Goal: Task Accomplishment & Management: Manage account settings

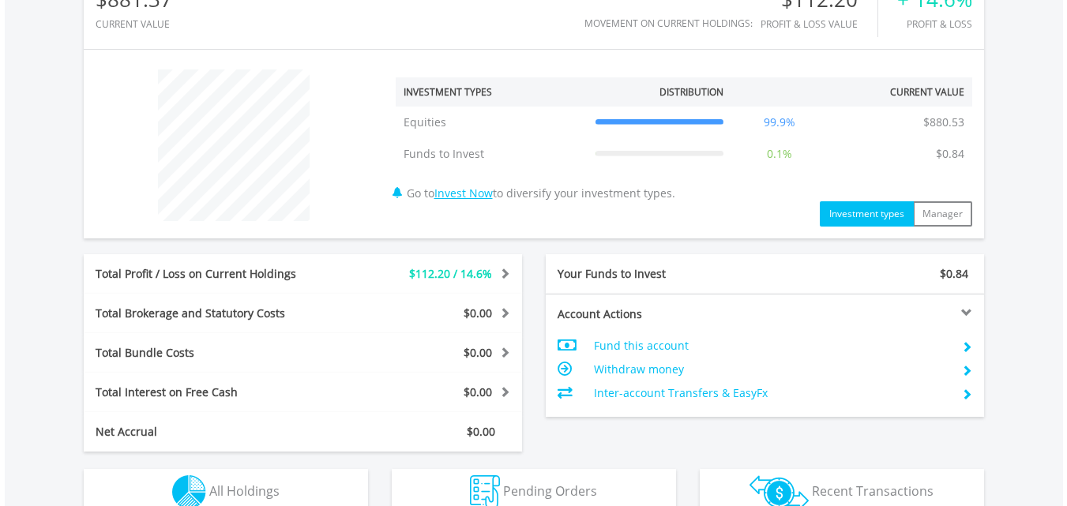
scroll to position [632, 0]
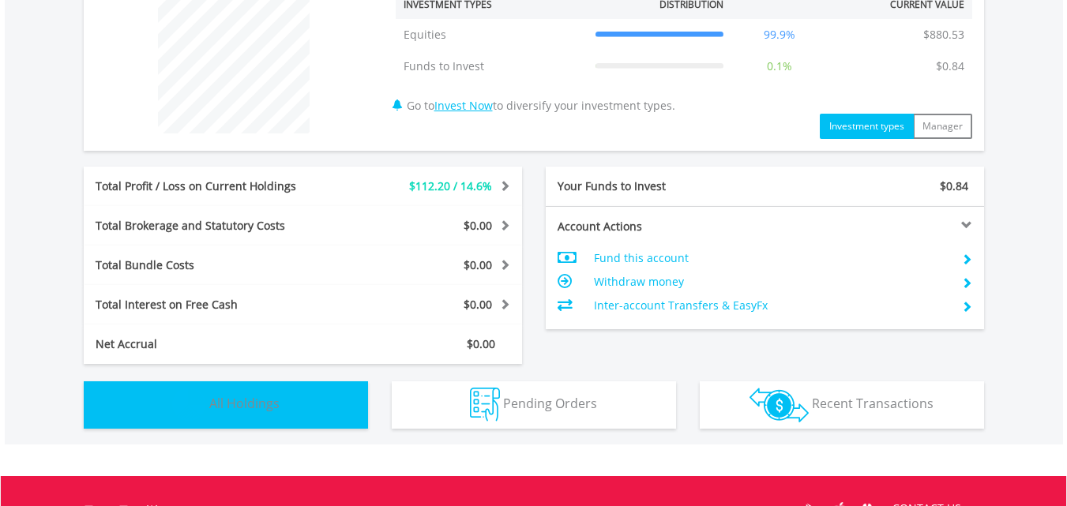
click at [253, 416] on button "Holdings All Holdings" at bounding box center [226, 405] width 284 height 47
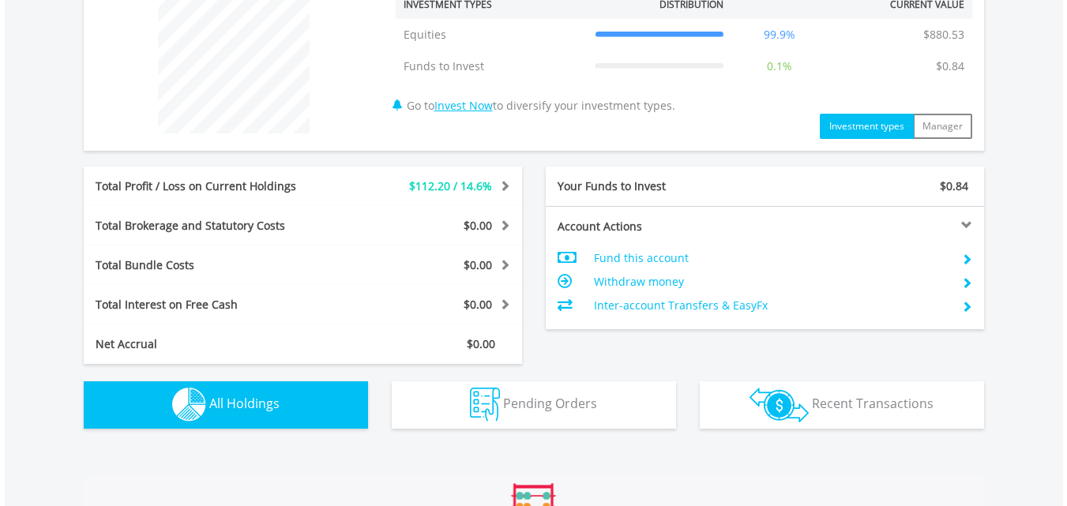
scroll to position [1108, 0]
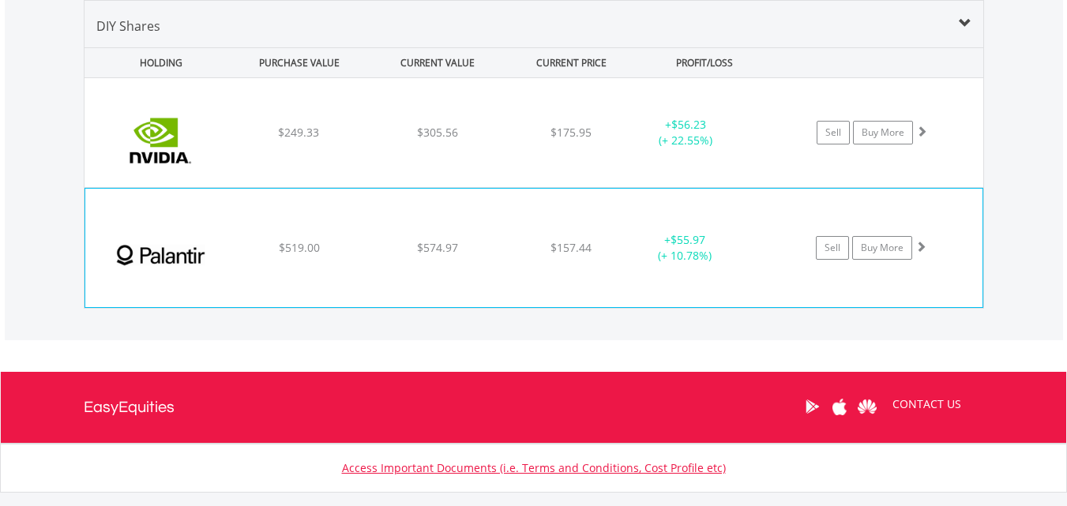
click at [922, 245] on span at bounding box center [921, 246] width 11 height 11
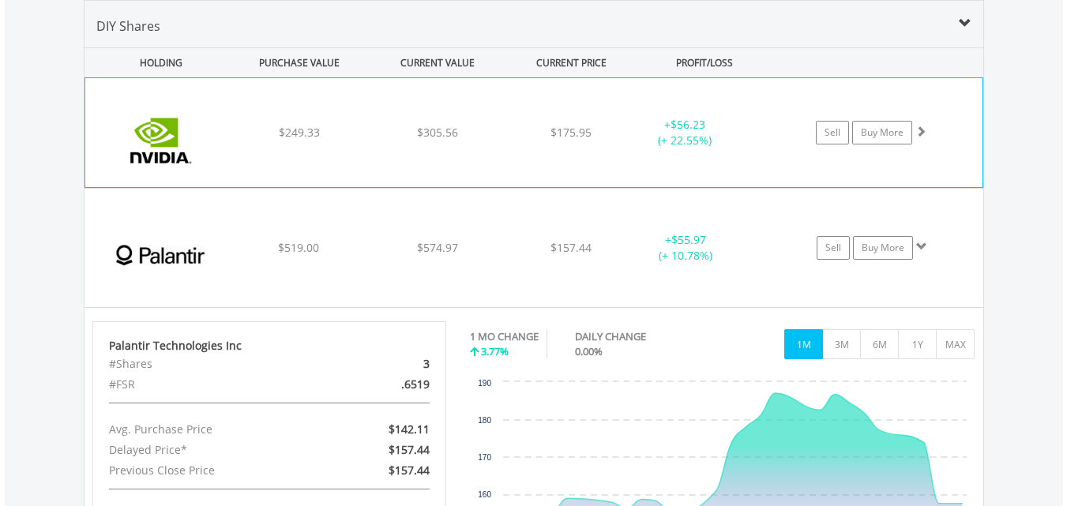
click at [924, 129] on span at bounding box center [921, 131] width 11 height 11
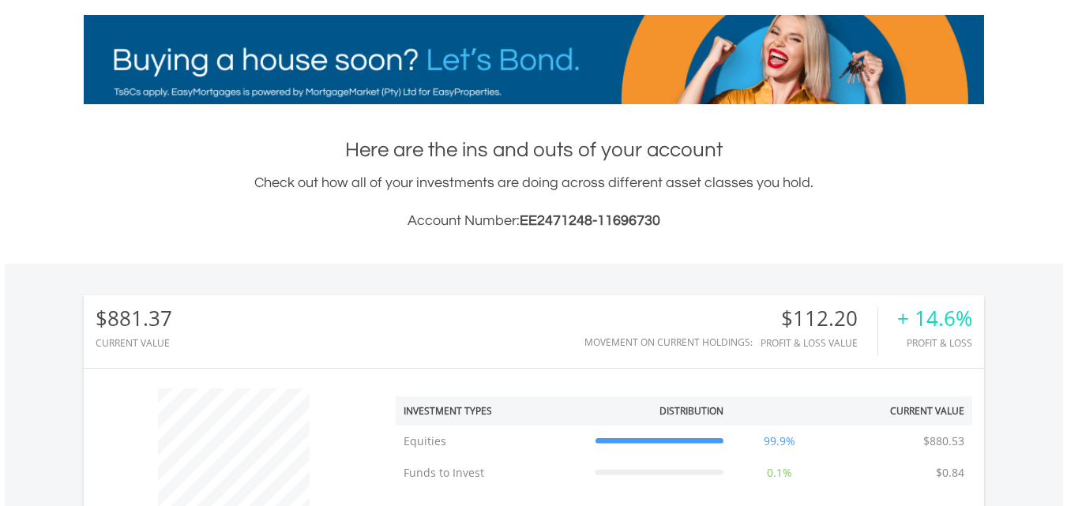
scroll to position [2, 0]
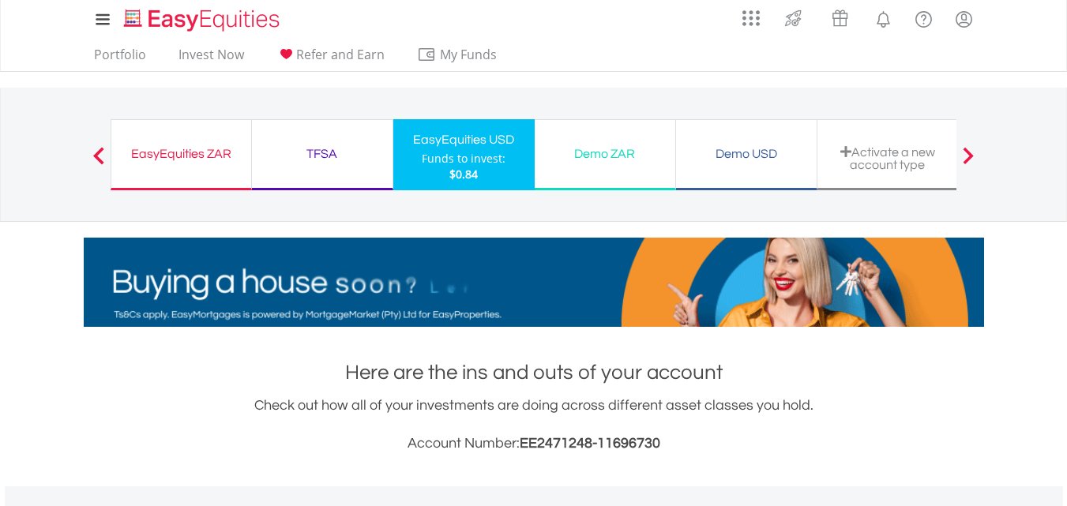
click at [171, 154] on div "EasyEquities ZAR" at bounding box center [181, 154] width 121 height 22
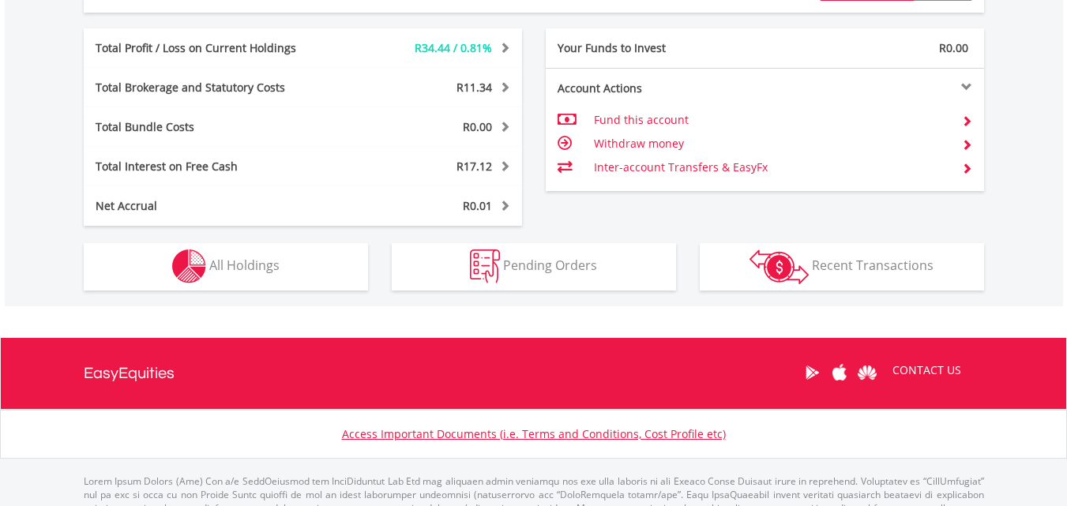
scroll to position [869, 0]
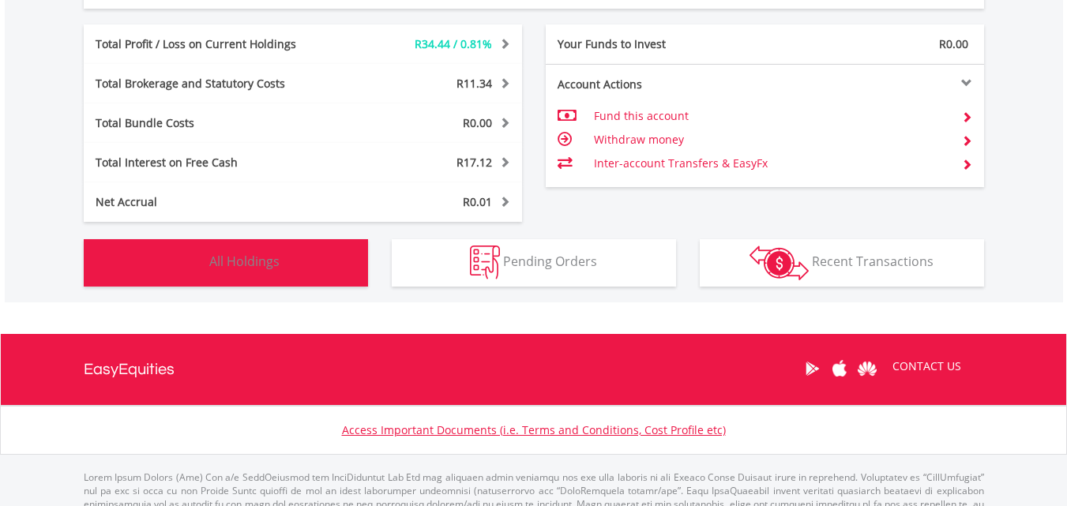
click at [243, 253] on span "All Holdings" at bounding box center [244, 261] width 70 height 17
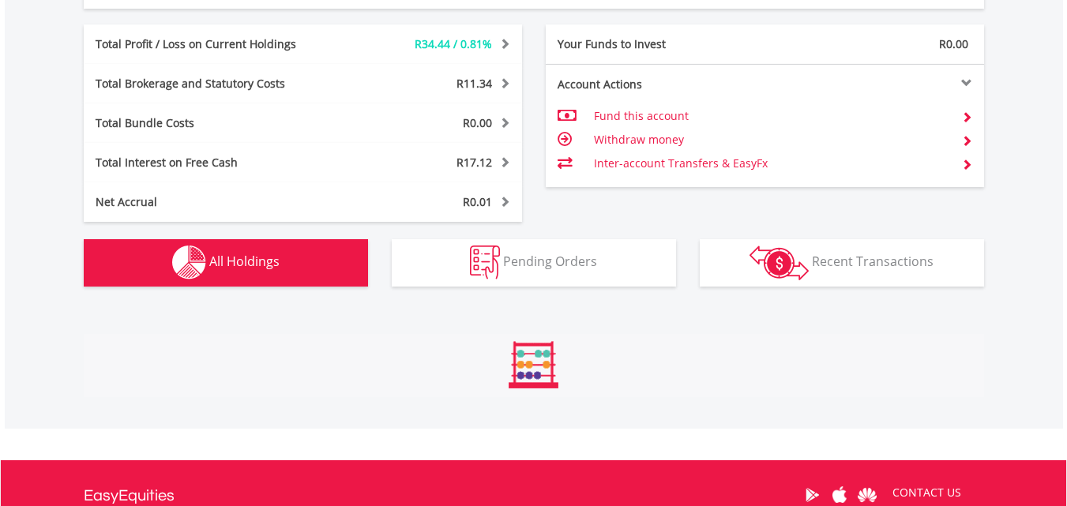
scroll to position [1203, 0]
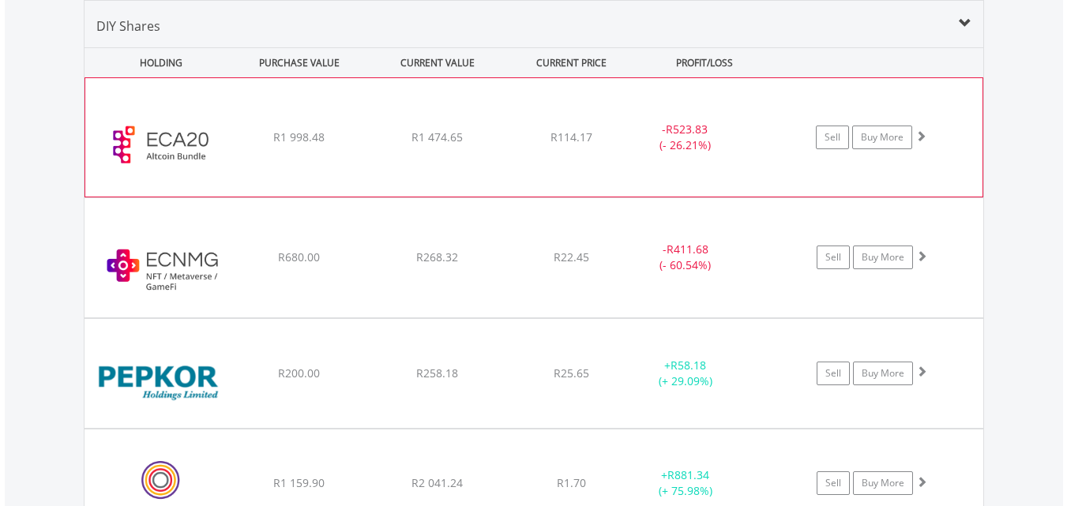
click at [916, 135] on span at bounding box center [921, 135] width 11 height 11
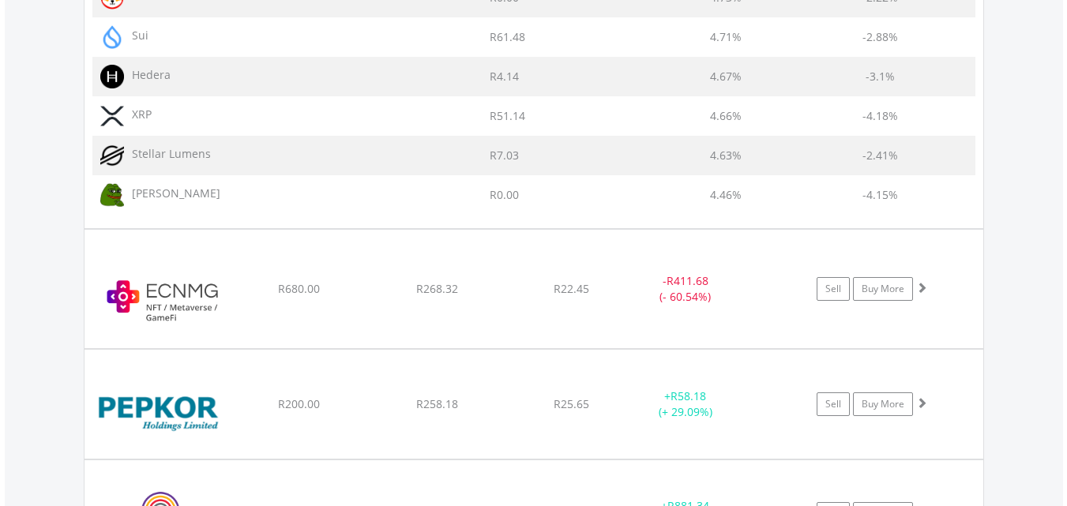
scroll to position [2388, 0]
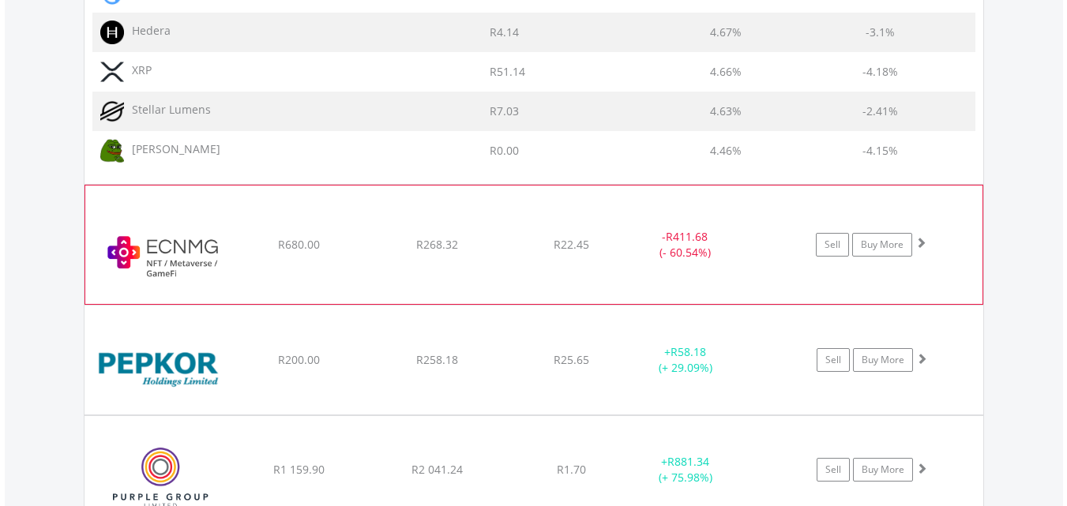
click at [925, 242] on span at bounding box center [921, 242] width 11 height 11
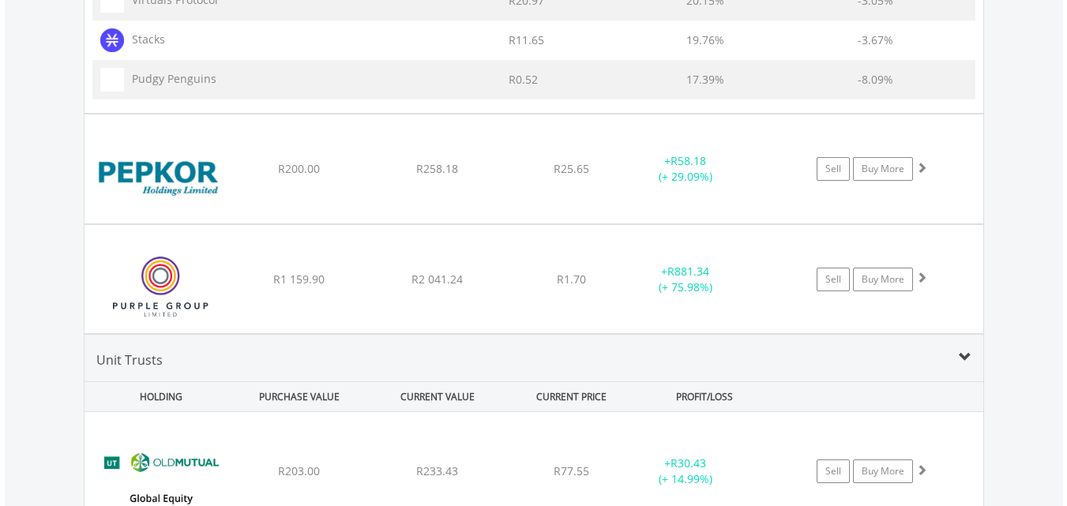
scroll to position [3178, 0]
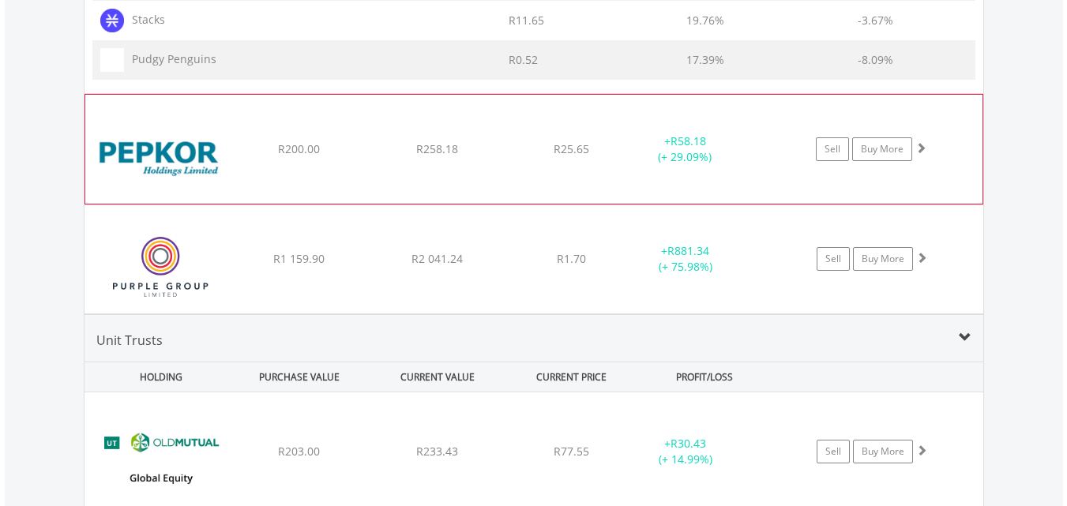
click at [919, 146] on span at bounding box center [921, 147] width 11 height 11
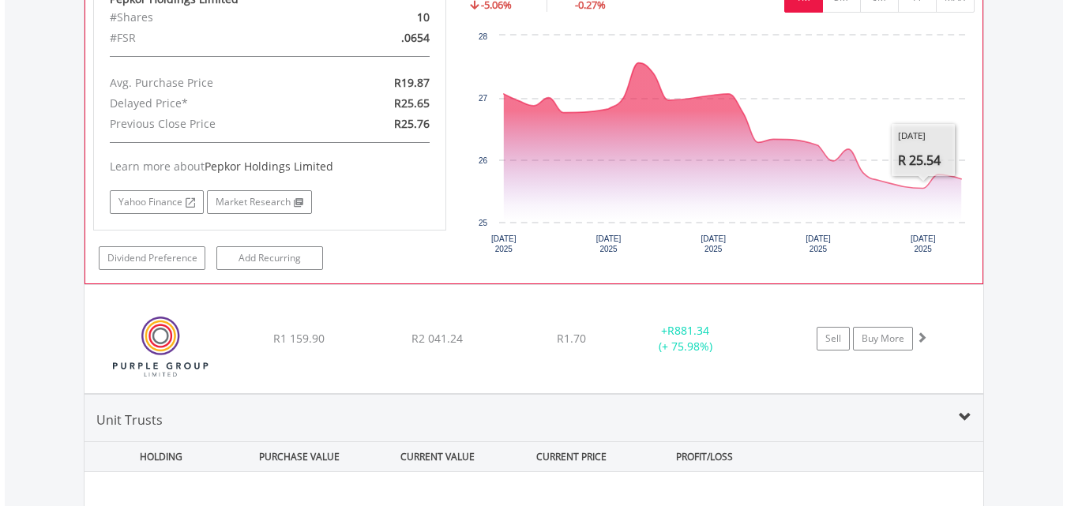
scroll to position [3573, 0]
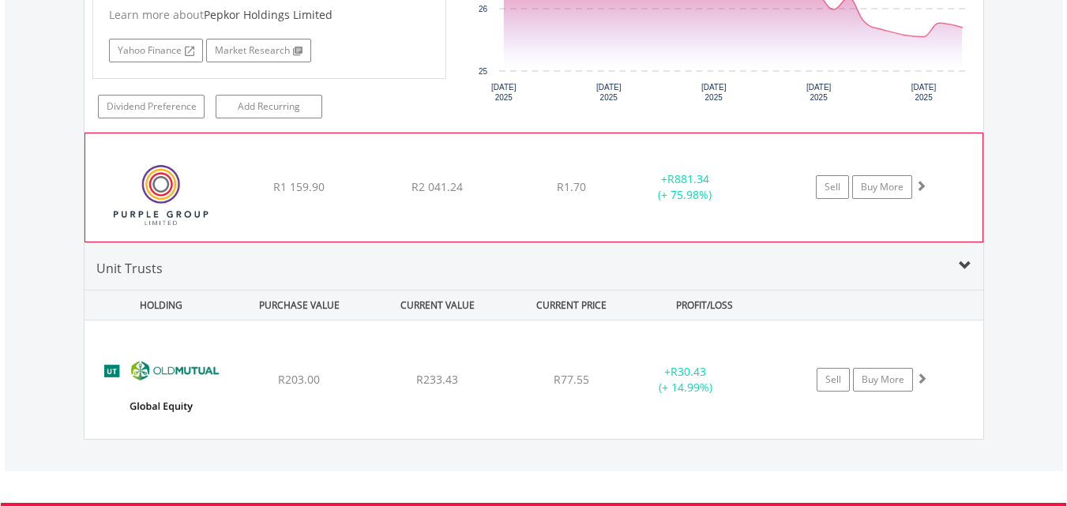
click at [920, 182] on span at bounding box center [921, 185] width 11 height 11
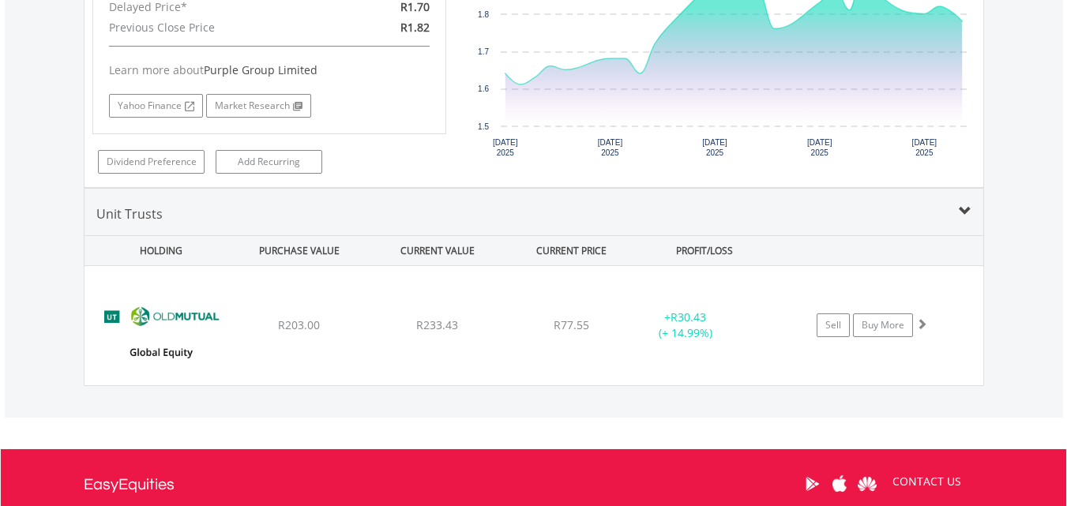
scroll to position [3968, 0]
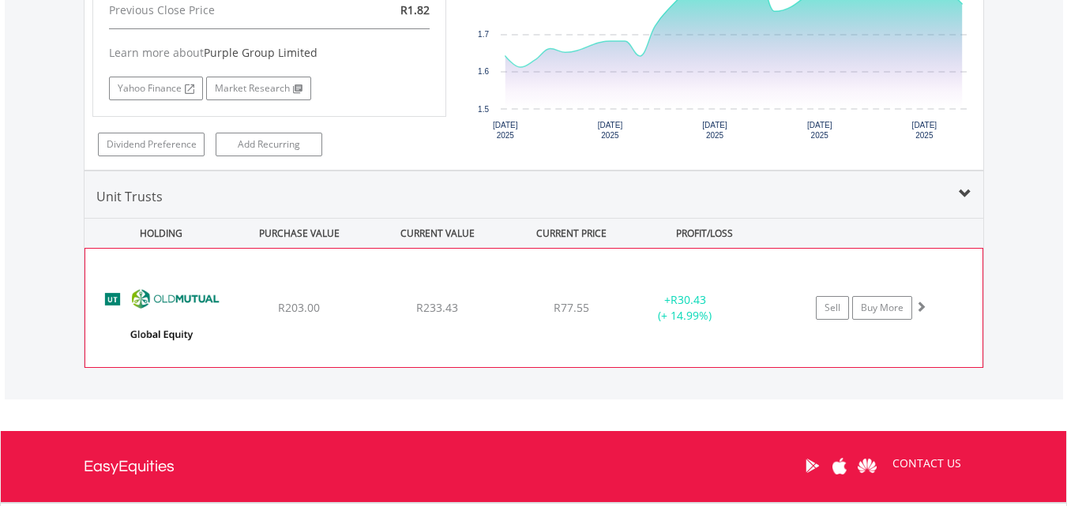
click at [922, 306] on span at bounding box center [921, 306] width 11 height 11
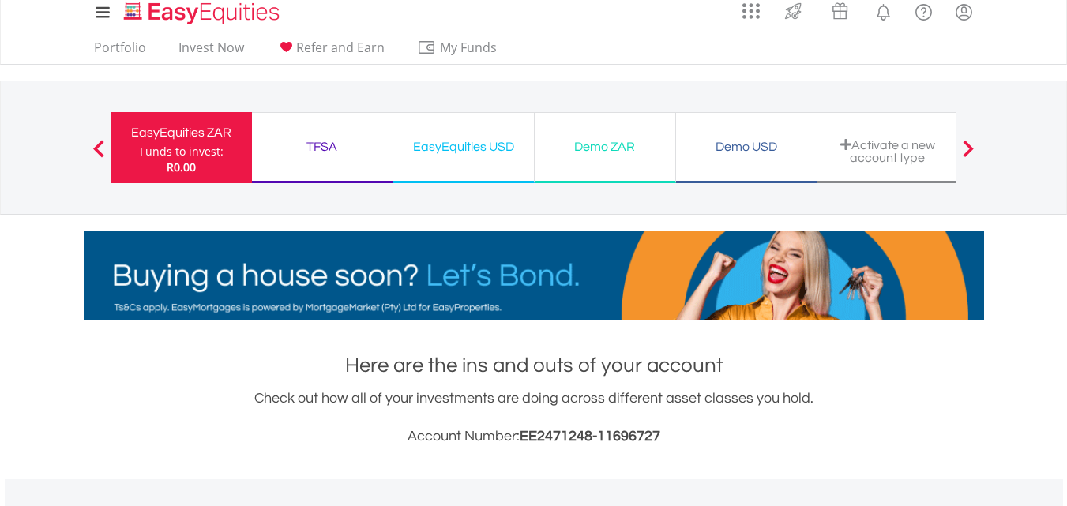
scroll to position [0, 0]
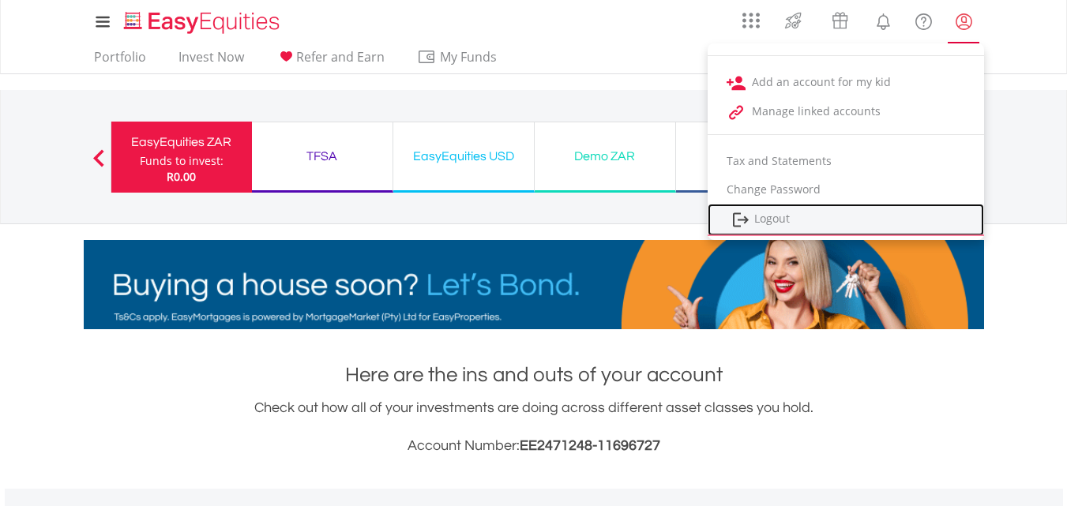
click at [788, 216] on link "Logout" at bounding box center [846, 220] width 276 height 32
